Goal: Transaction & Acquisition: Subscribe to service/newsletter

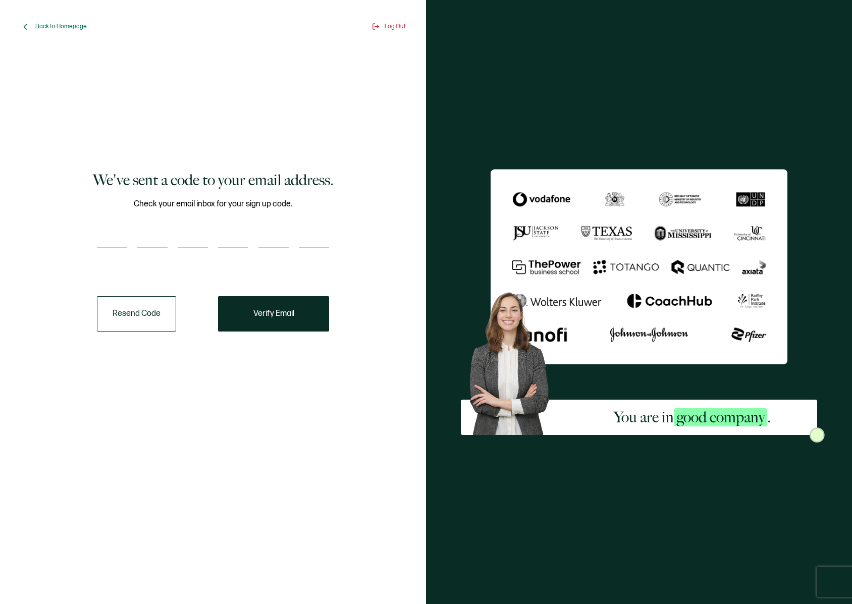
click at [630, 104] on div "You are in good company ." at bounding box center [639, 302] width 426 height 604
click at [153, 307] on button "Resend Code" at bounding box center [136, 313] width 79 height 35
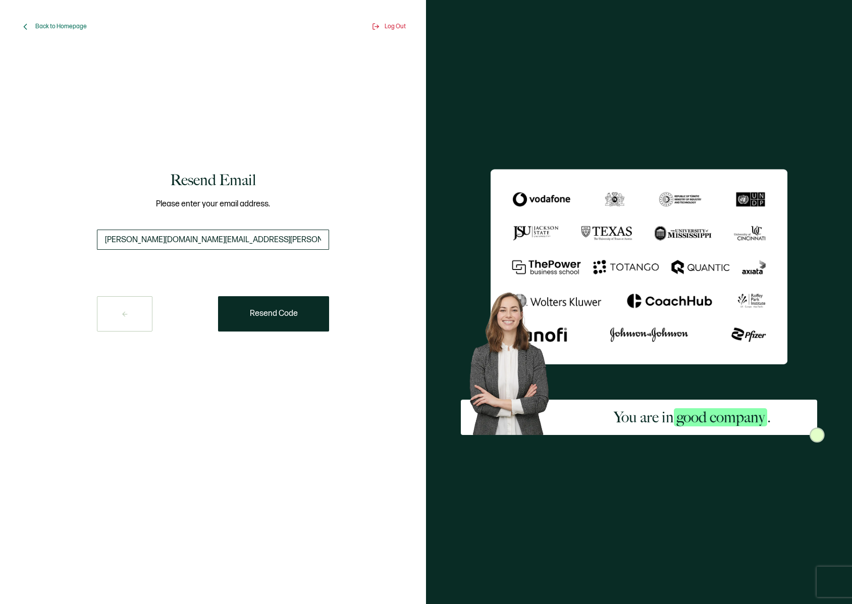
click at [118, 240] on input "jeff.l.weber@camino-energy.com" at bounding box center [213, 240] width 232 height 20
type input "jeff.weber@camino-energy.com"
click at [258, 315] on span "Resend Code" at bounding box center [274, 314] width 48 height 8
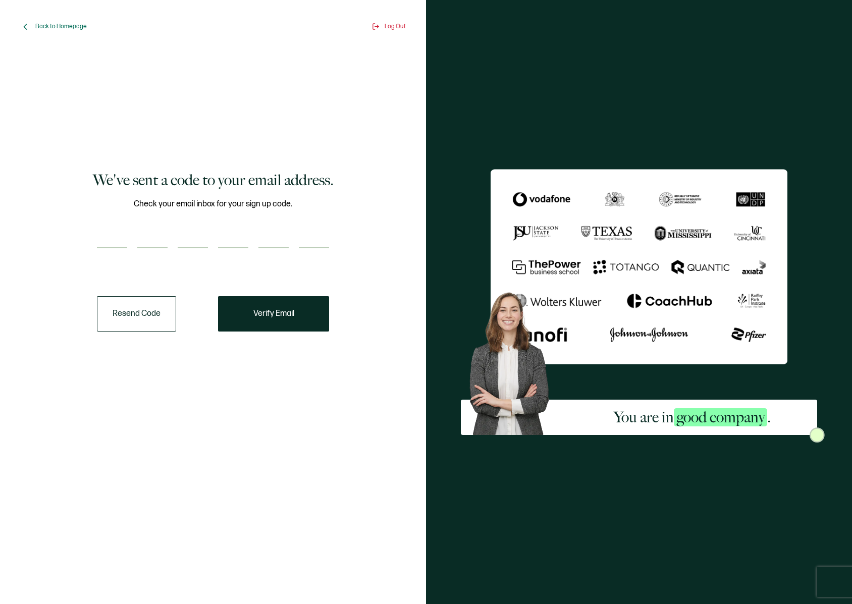
click at [125, 237] on input "number" at bounding box center [112, 238] width 30 height 20
paste input "9"
type input "9"
type input "4"
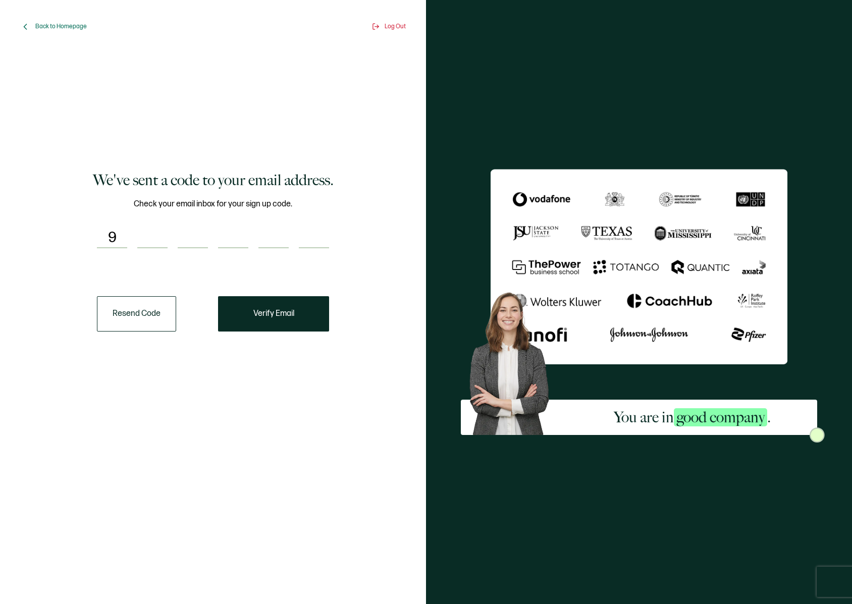
type input "6"
type input "9"
type input "4"
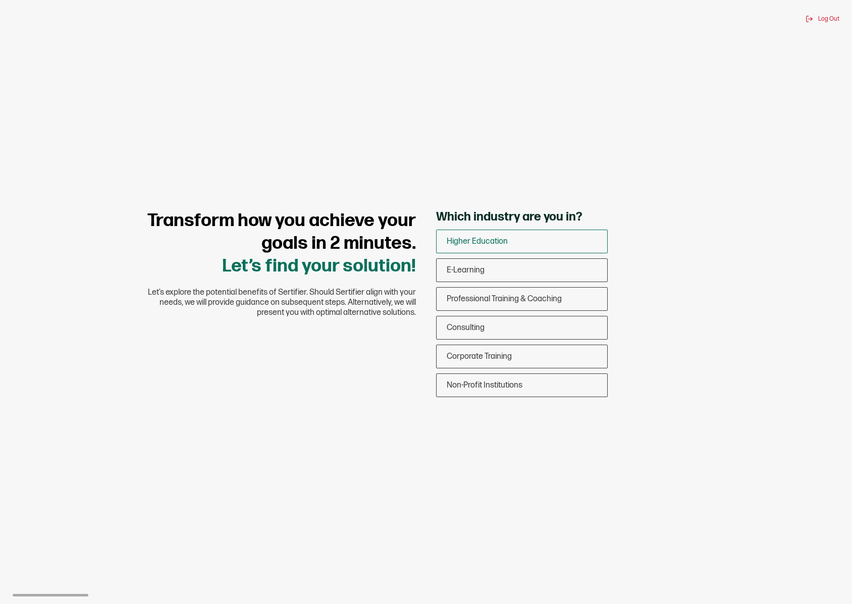
click at [510, 240] on div "Higher Education" at bounding box center [521, 242] width 171 height 24
click at [0, 0] on input "Higher Education" at bounding box center [0, 0] width 0 height 0
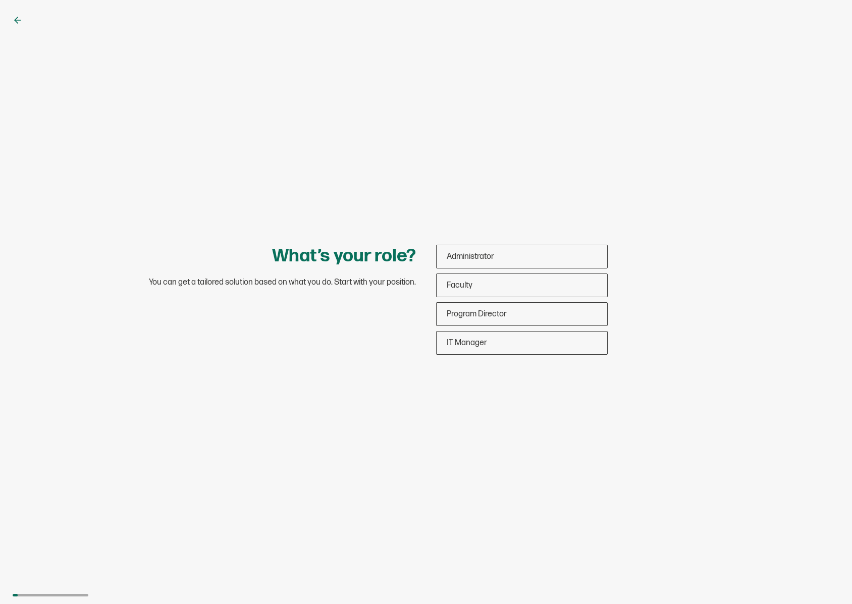
click at [17, 18] on icon at bounding box center [16, 20] width 3 height 6
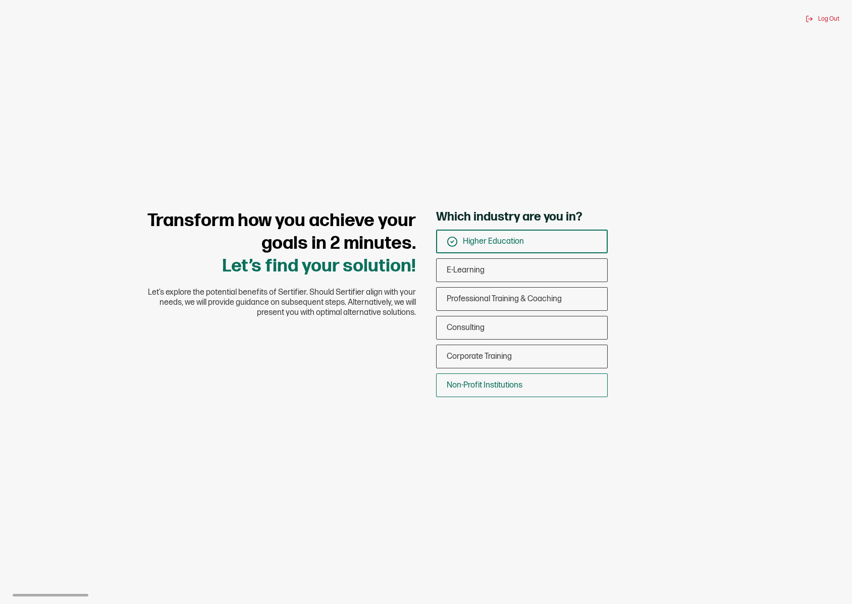
click at [546, 380] on div "Non-Profit Institutions" at bounding box center [521, 385] width 171 height 24
click at [0, 0] on input "Non-Profit Institutions" at bounding box center [0, 0] width 0 height 0
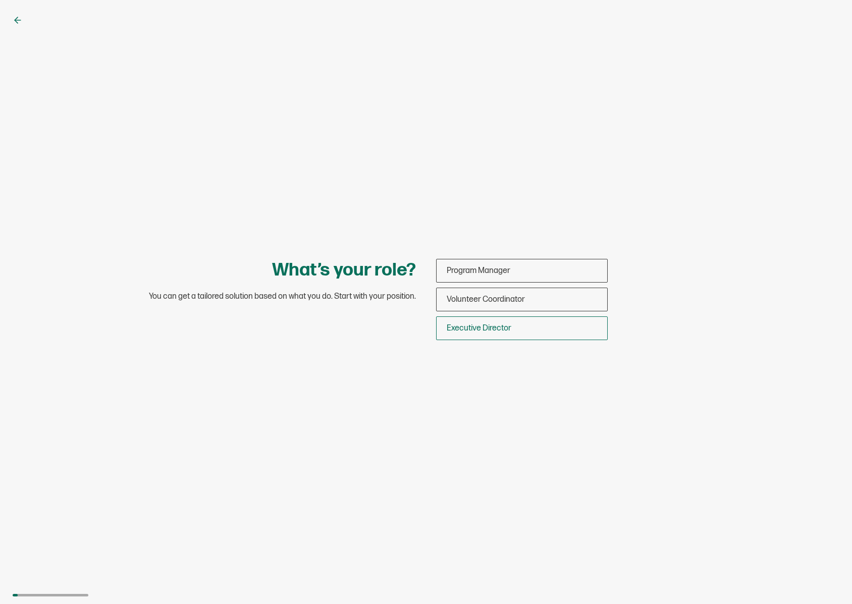
click at [519, 324] on div "Executive Director" at bounding box center [521, 328] width 171 height 24
click at [0, 0] on input "Executive Director" at bounding box center [0, 0] width 0 height 0
click at [332, 408] on div "What’s your role? You can get a tailored solution based on what you do. Start w…" at bounding box center [426, 302] width 852 height 604
click at [731, 255] on div "What’s your role? You can get a tailored solution based on what you do. Start w…" at bounding box center [426, 302] width 852 height 604
click at [15, 21] on icon at bounding box center [16, 20] width 3 height 6
